Goal: Go to known website: Access a specific website the user already knows

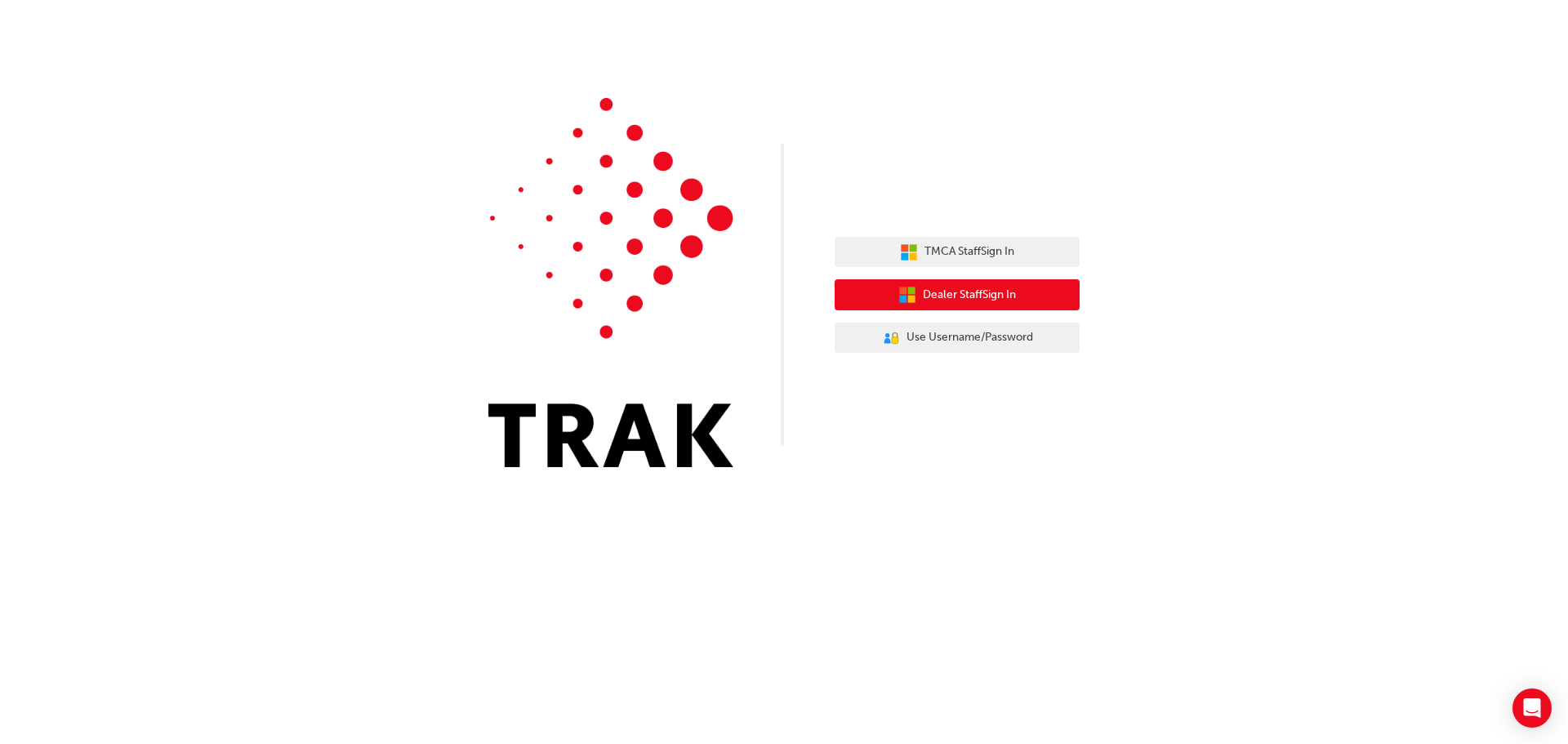
click at [988, 299] on span "Dealer Staff Sign In" at bounding box center [968, 295] width 93 height 19
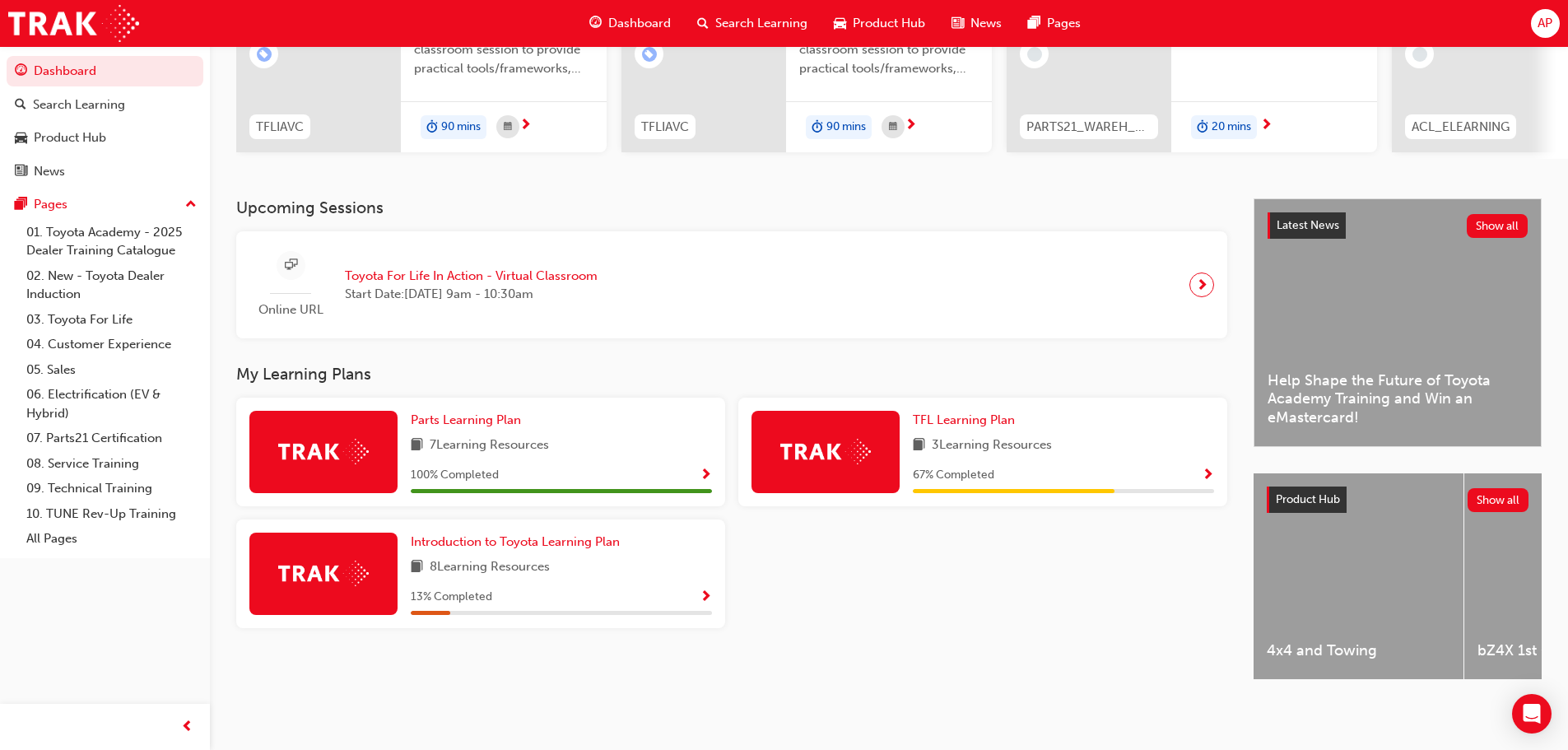
scroll to position [234, 0]
